Goal: Find specific page/section: Find specific page/section

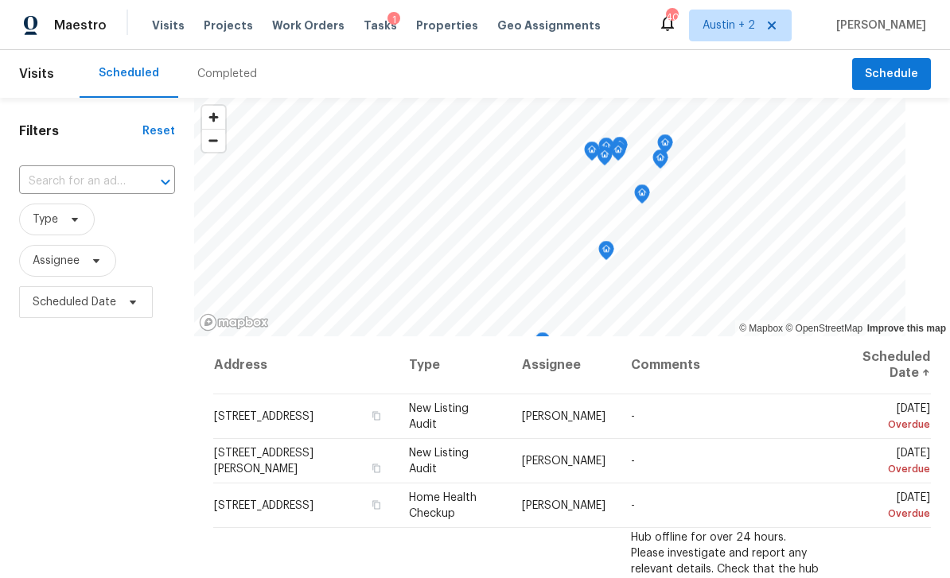
click at [224, 27] on span "Projects" at bounding box center [228, 26] width 49 height 16
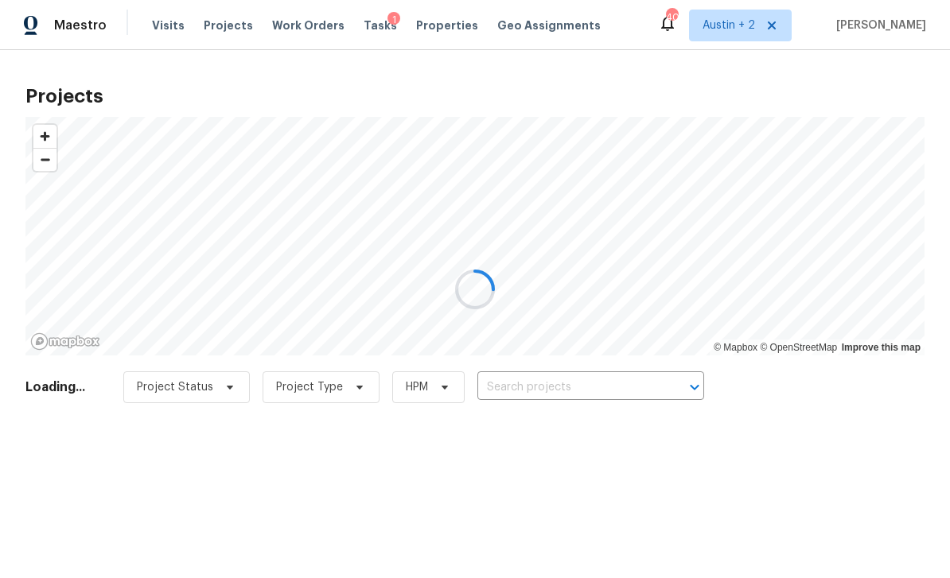
click at [547, 384] on div at bounding box center [475, 289] width 950 height 578
click at [567, 388] on div at bounding box center [475, 289] width 950 height 578
click at [572, 384] on div at bounding box center [475, 289] width 950 height 578
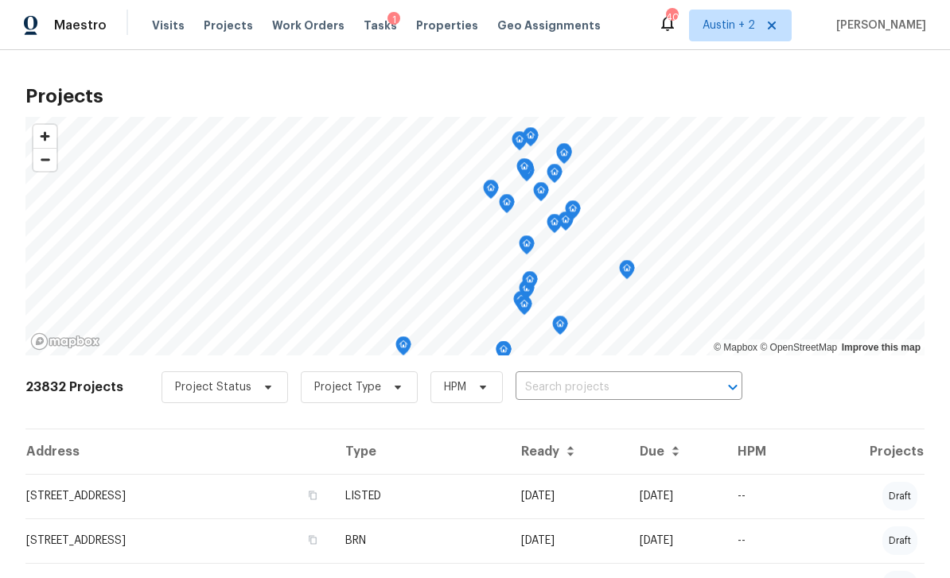
click at [217, 33] on span "Projects" at bounding box center [228, 26] width 49 height 16
click at [592, 385] on input "text" at bounding box center [607, 388] width 182 height 25
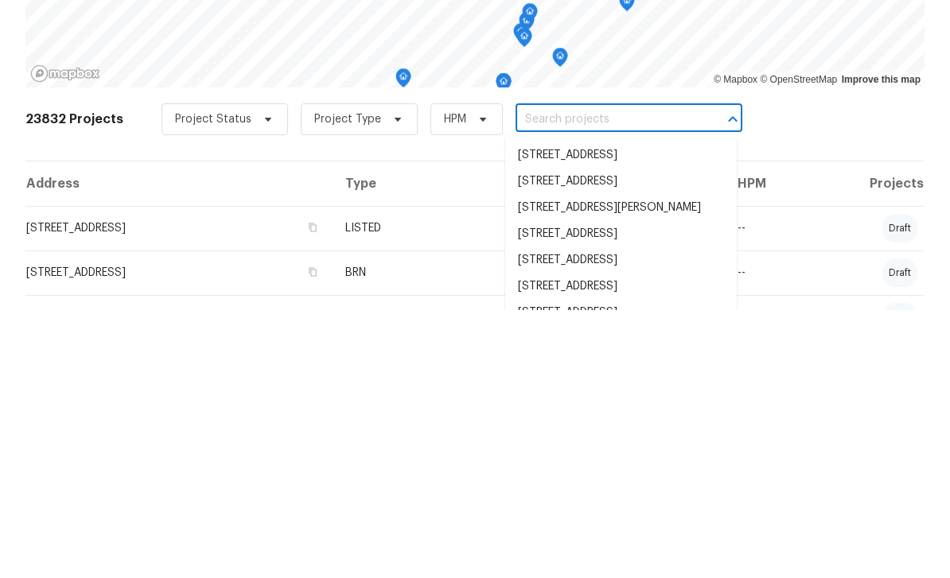
click at [578, 376] on input "text" at bounding box center [607, 388] width 182 height 25
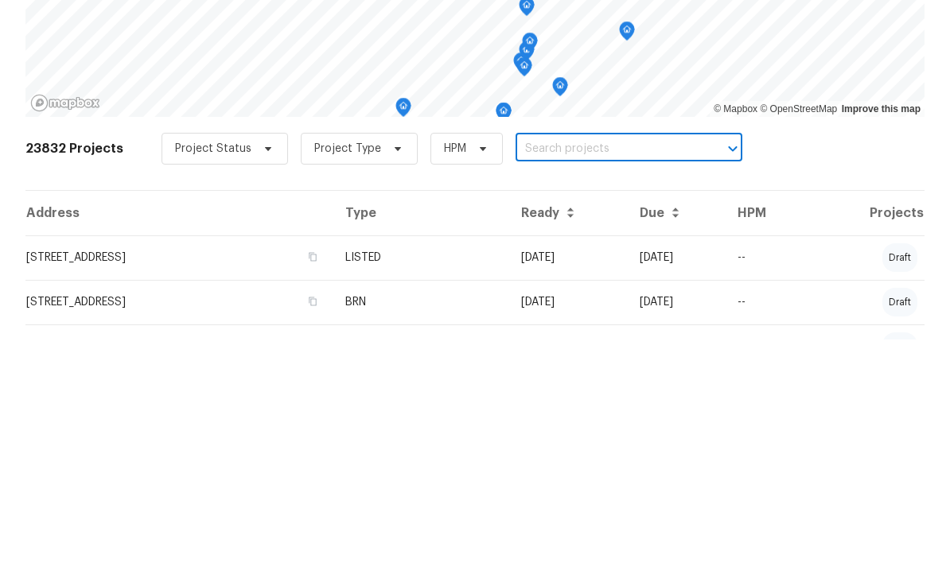
click at [556, 376] on input "text" at bounding box center [607, 388] width 182 height 25
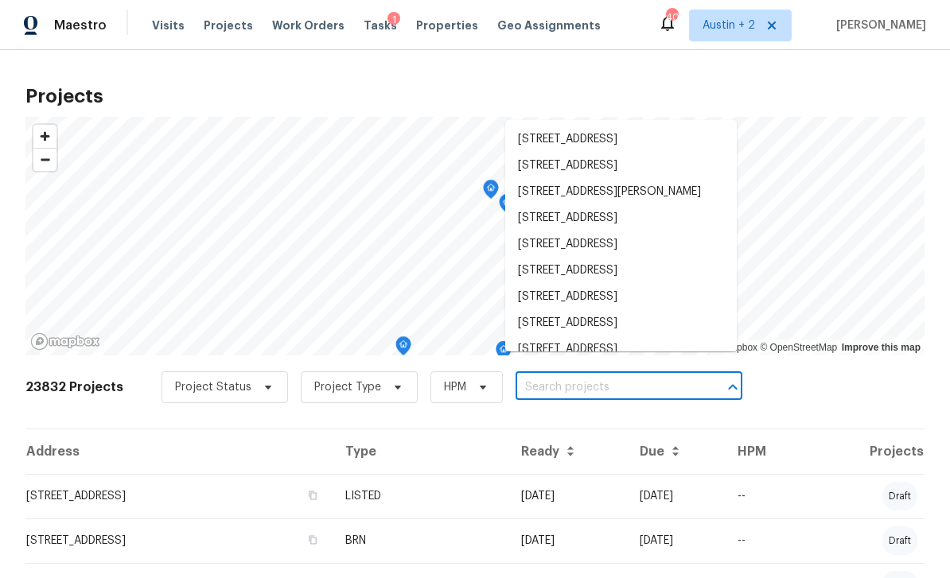
click at [223, 24] on span "Projects" at bounding box center [228, 26] width 49 height 16
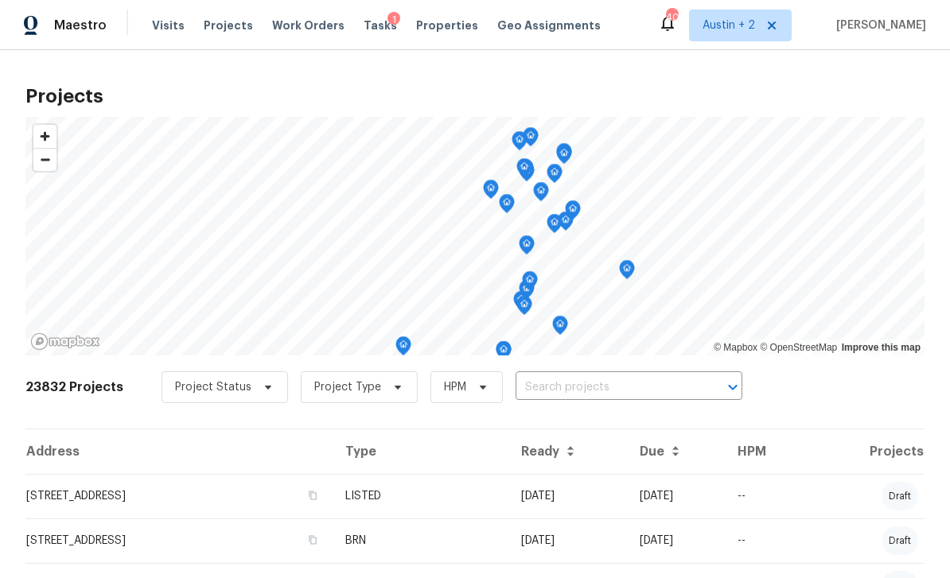
scroll to position [-1, 0]
click at [570, 387] on input "text" at bounding box center [607, 388] width 182 height 25
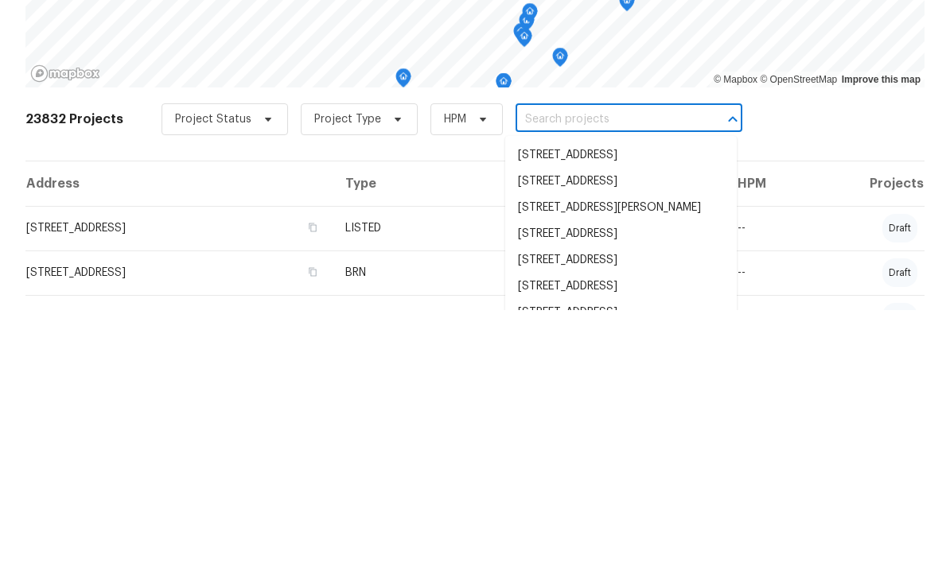
click at [544, 376] on input "text" at bounding box center [607, 388] width 182 height 25
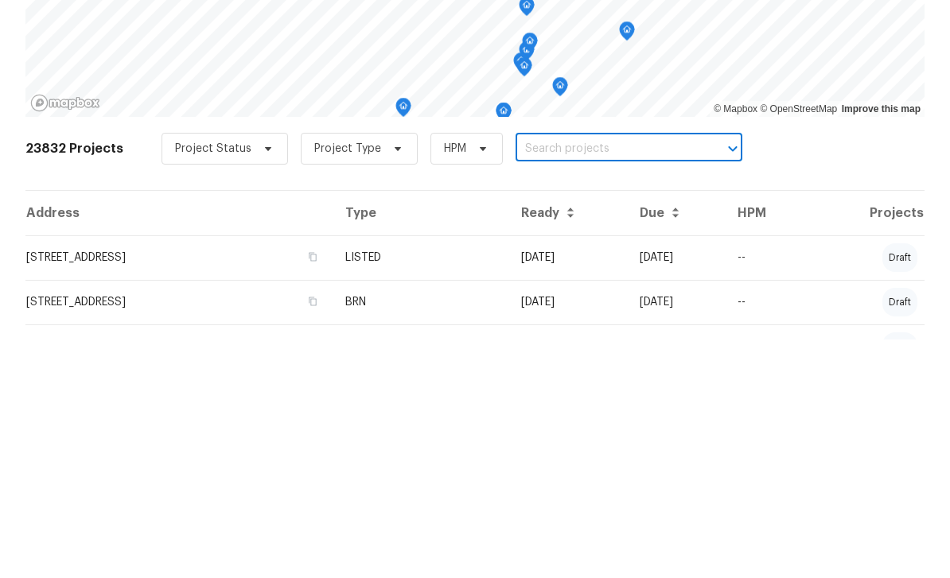
click at [540, 376] on input "text" at bounding box center [607, 388] width 182 height 25
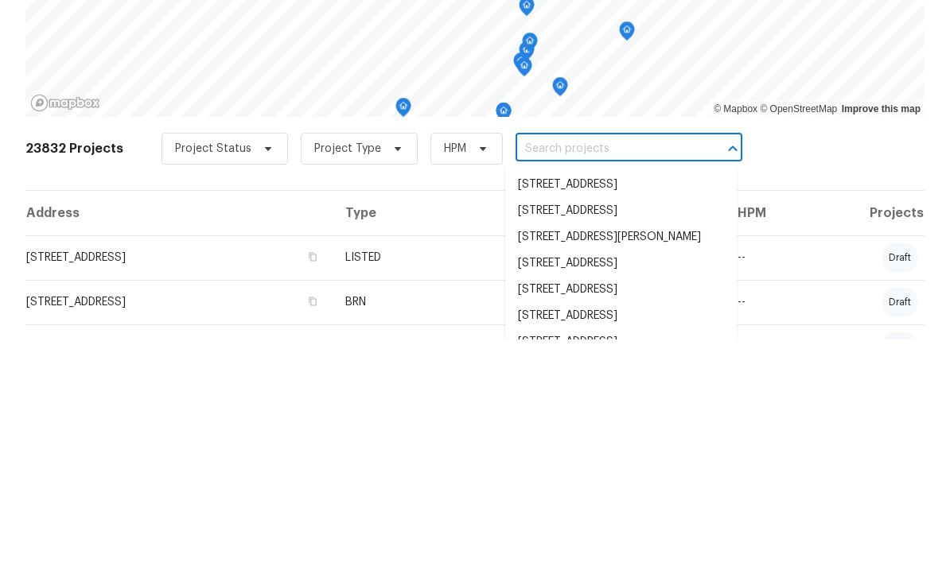
paste input "[STREET_ADDRESS]"
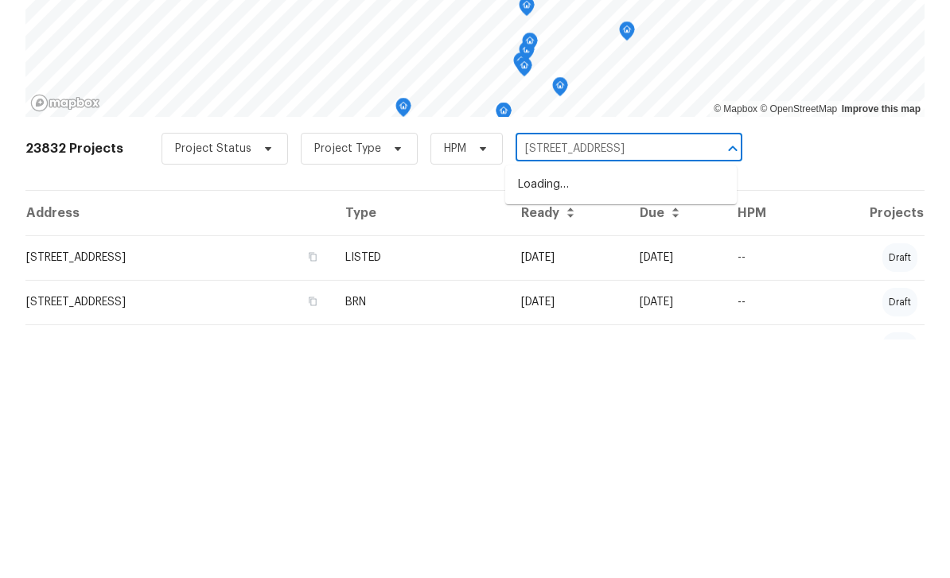
type input "[STREET_ADDRESS]"
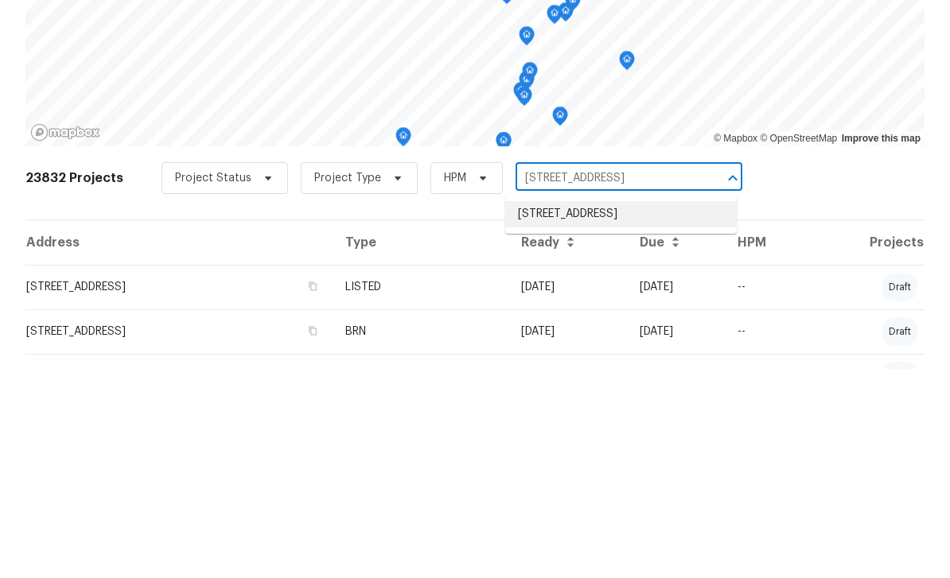
click at [613, 411] on li "[STREET_ADDRESS]" at bounding box center [621, 424] width 232 height 26
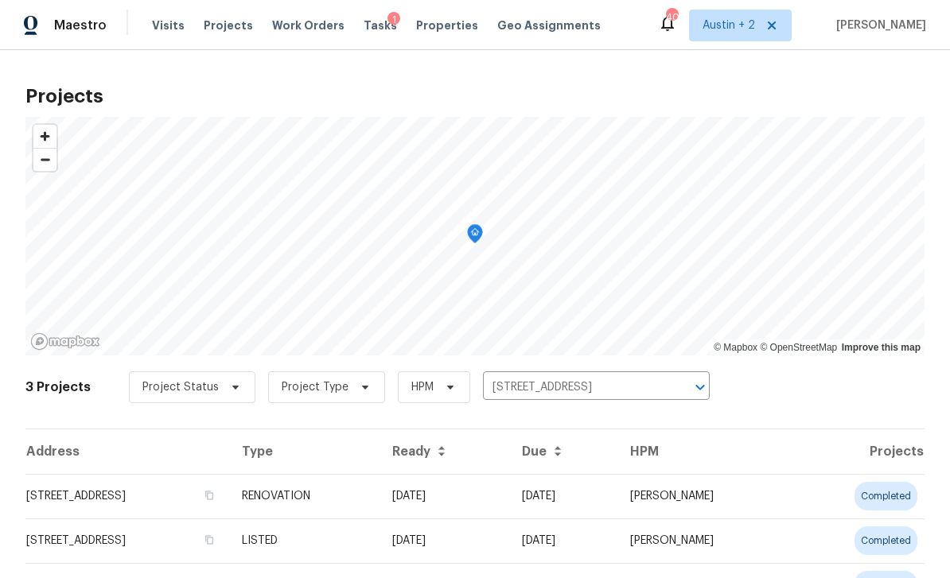
click at [105, 491] on td "[STREET_ADDRESS]" at bounding box center [127, 496] width 204 height 45
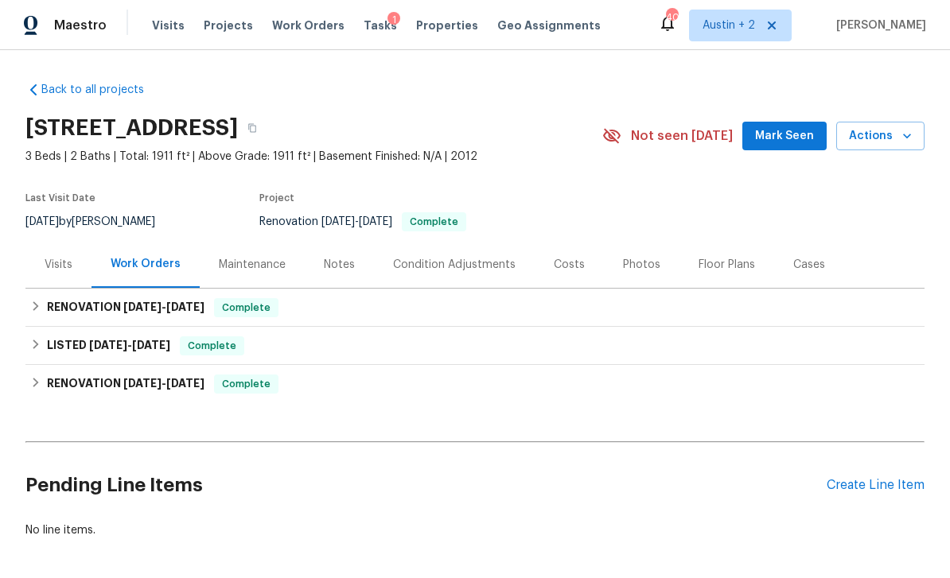
click at [788, 136] on span "Mark Seen" at bounding box center [784, 136] width 59 height 20
click at [788, 130] on span "Mark Seen" at bounding box center [784, 136] width 59 height 20
